Goal: Complete application form

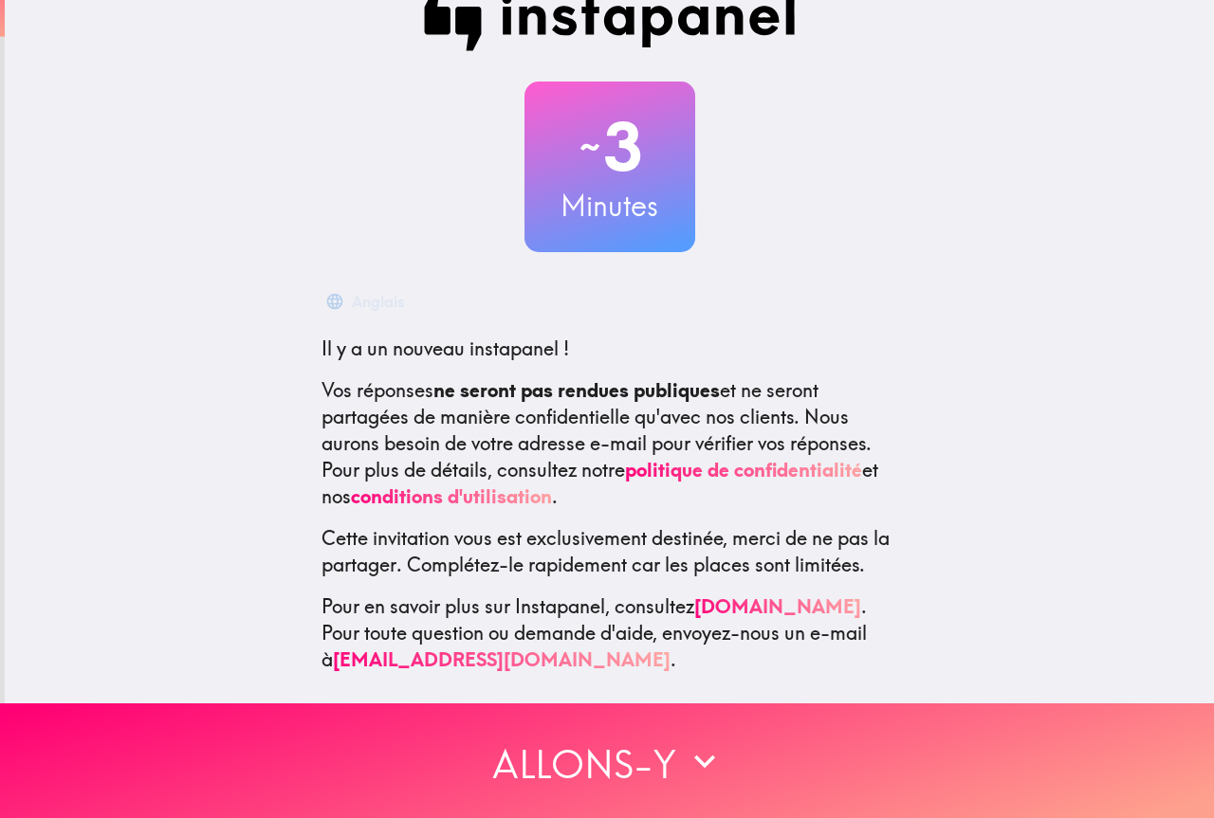
scroll to position [54, 0]
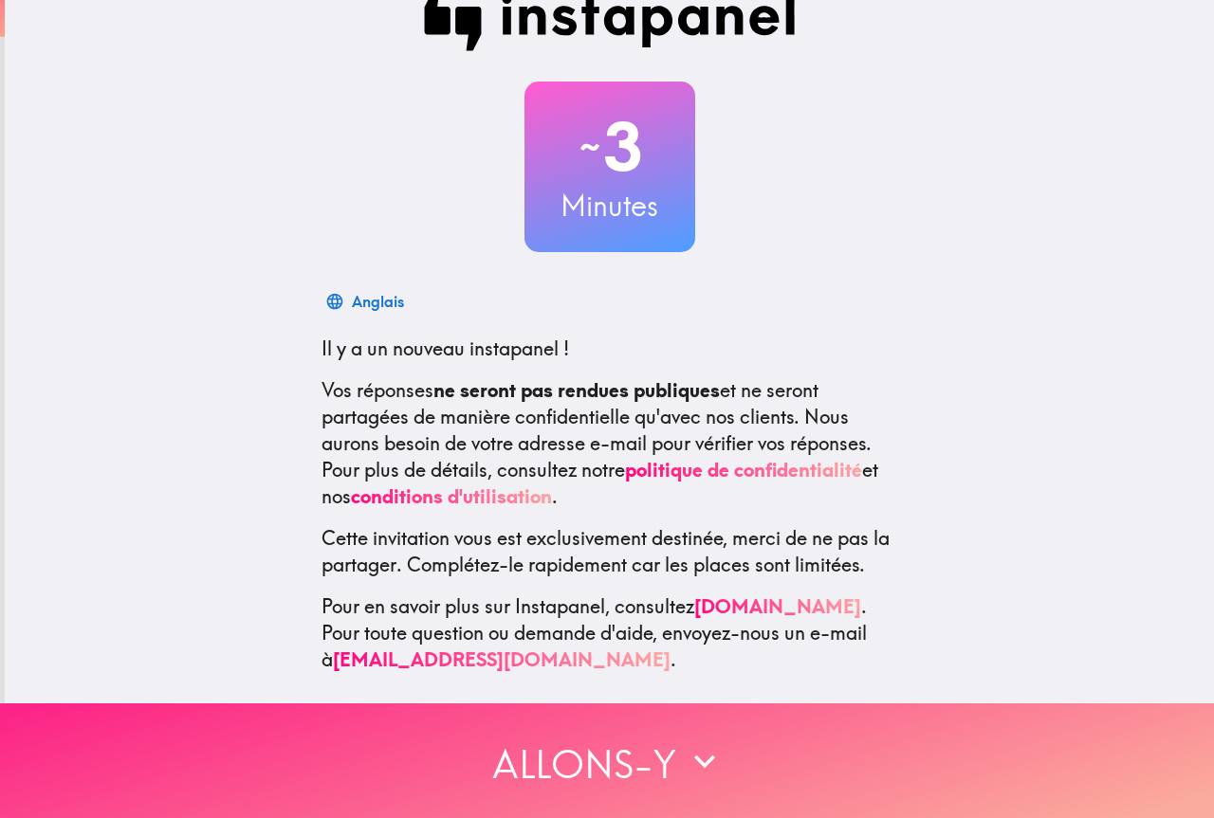
click at [623, 757] on font "Allons-y" at bounding box center [584, 764] width 184 height 47
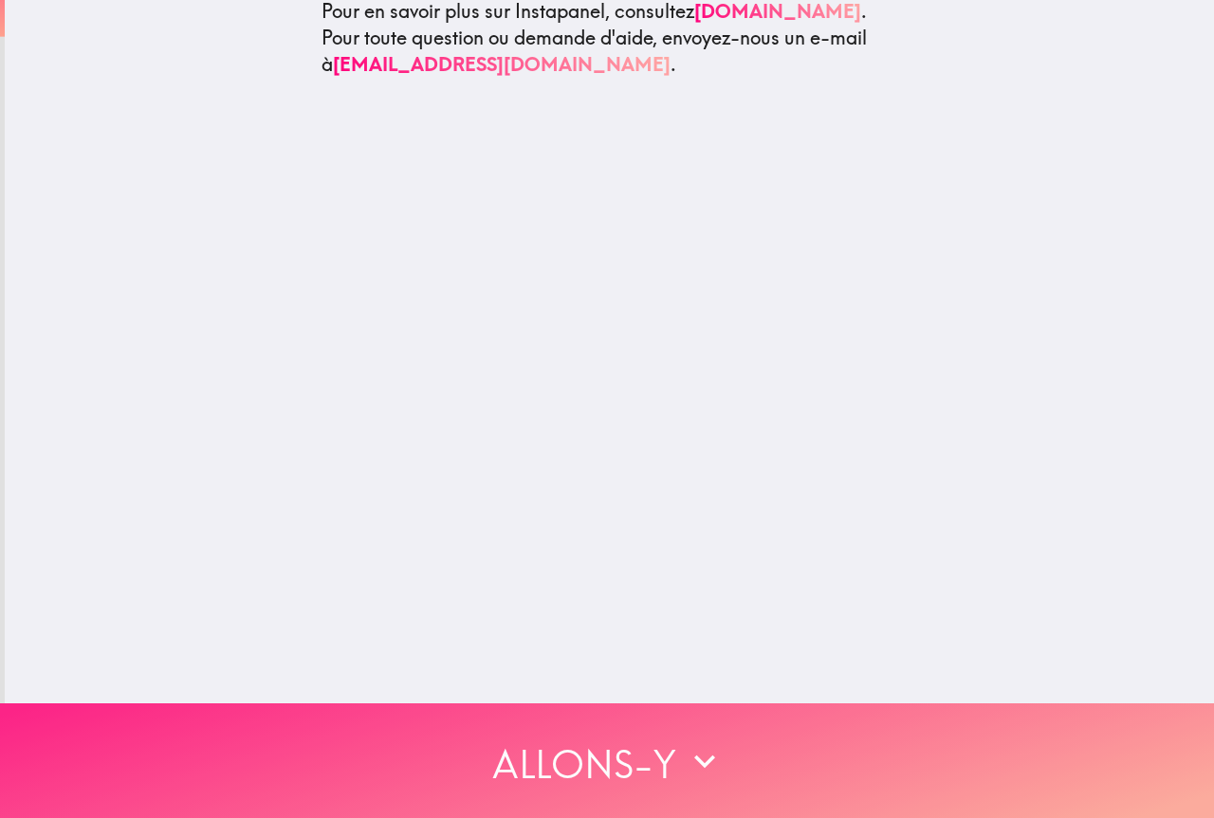
scroll to position [0, 0]
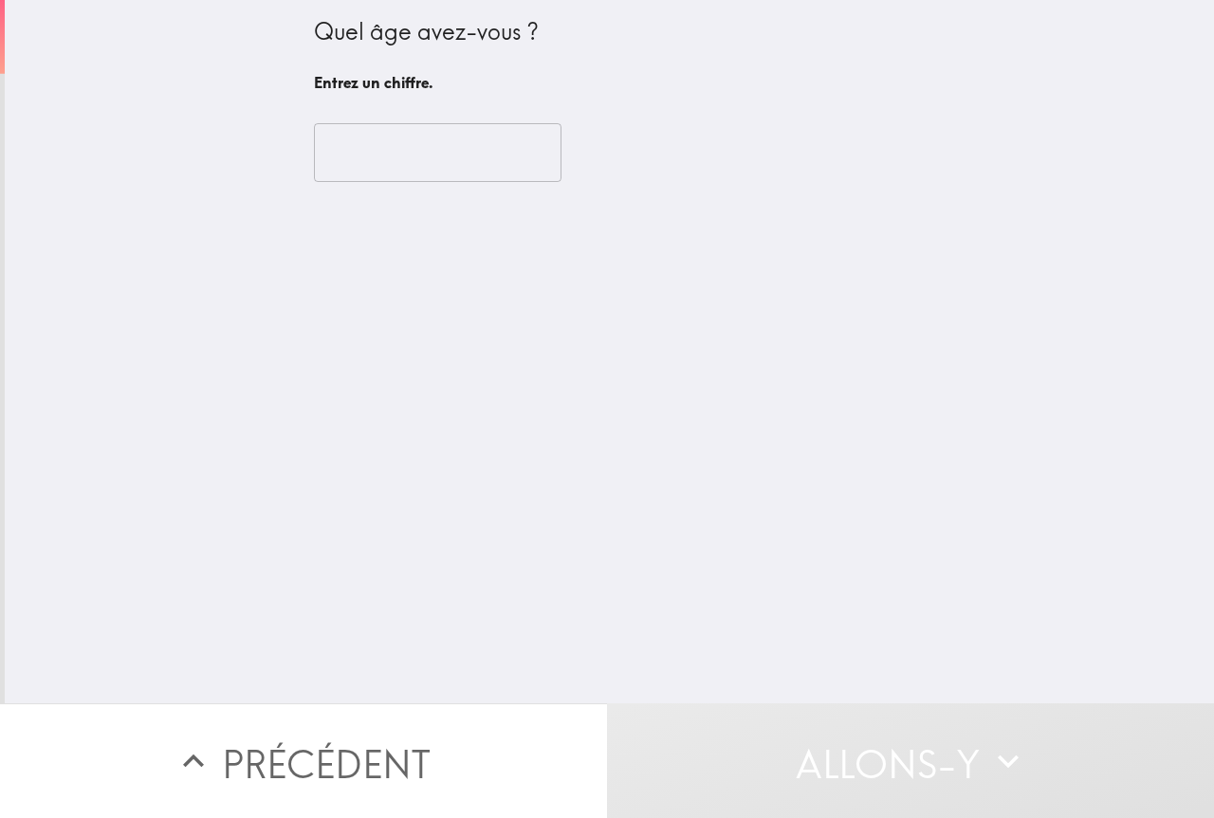
click at [347, 194] on div "​" at bounding box center [610, 153] width 592 height 104
click at [360, 163] on input "number" at bounding box center [437, 152] width 247 height 59
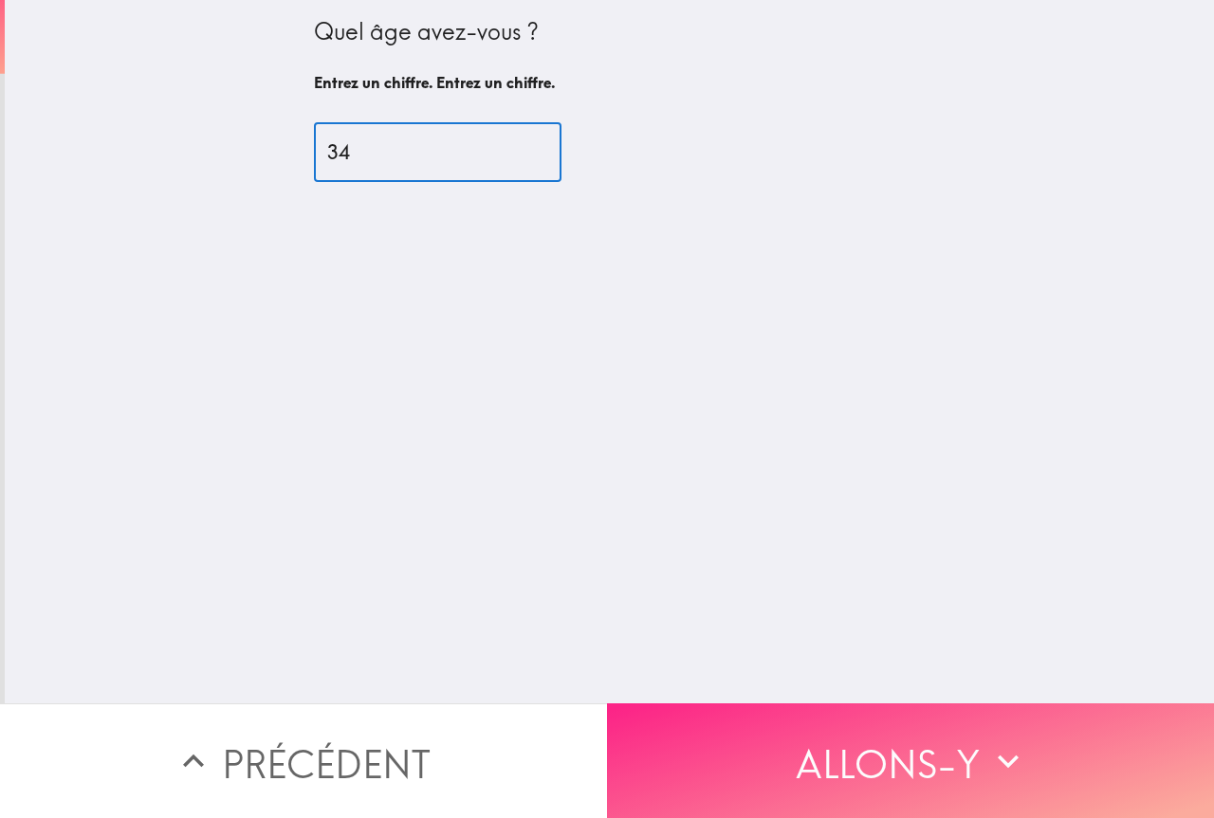
type input "34"
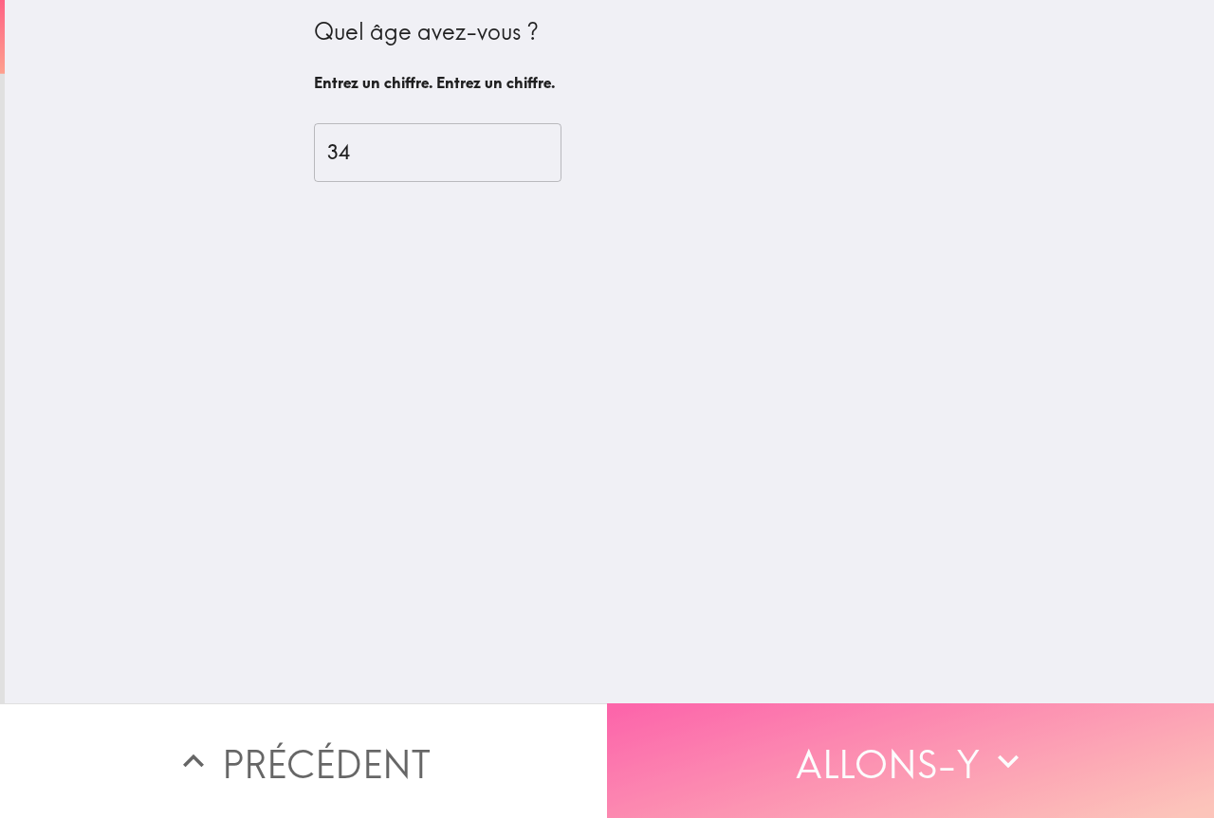
click at [748, 732] on button "Allons-y" at bounding box center [910, 761] width 607 height 115
